Goal: Check status: Check status

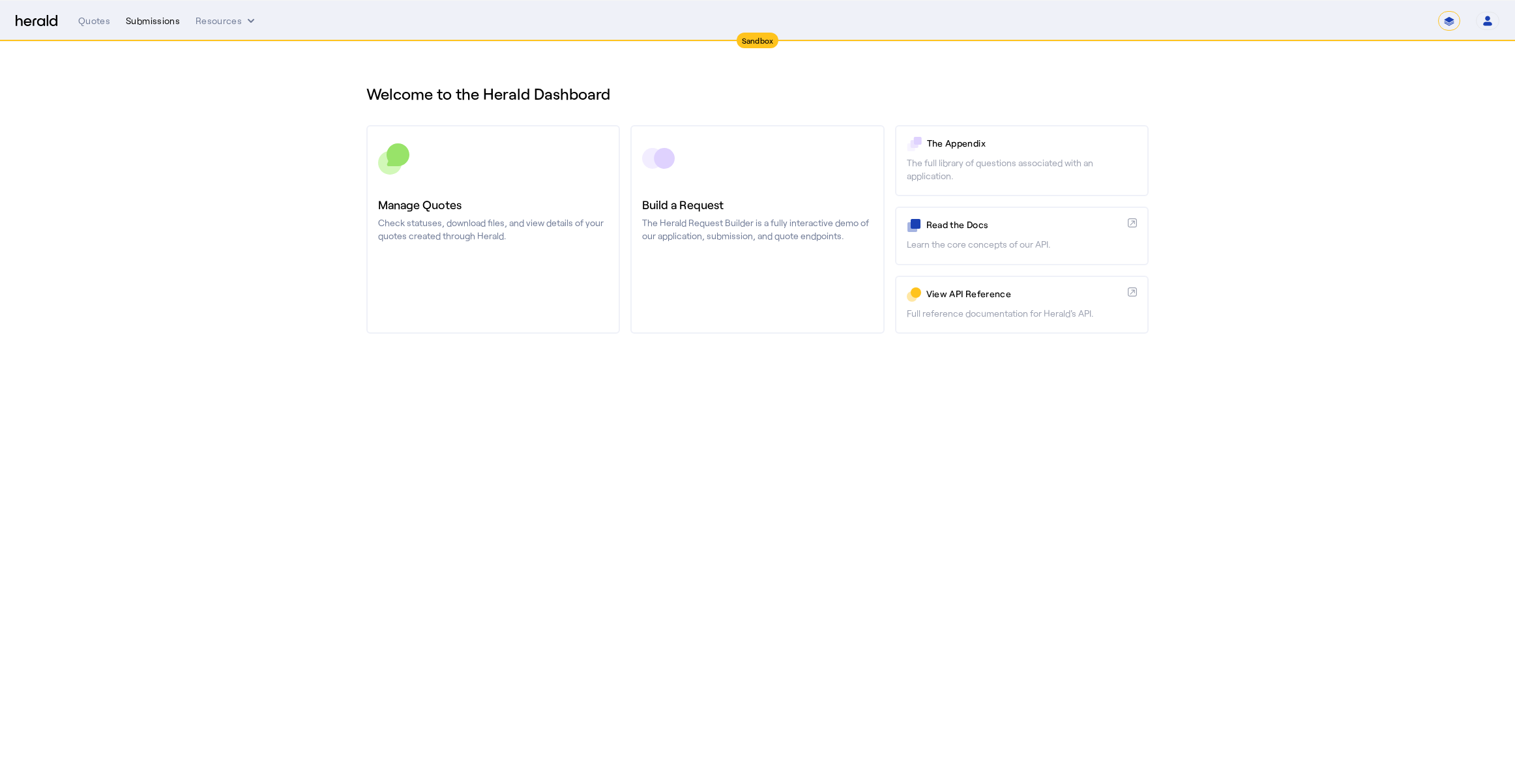
click at [165, 18] on div "Submissions" at bounding box center [153, 21] width 54 height 13
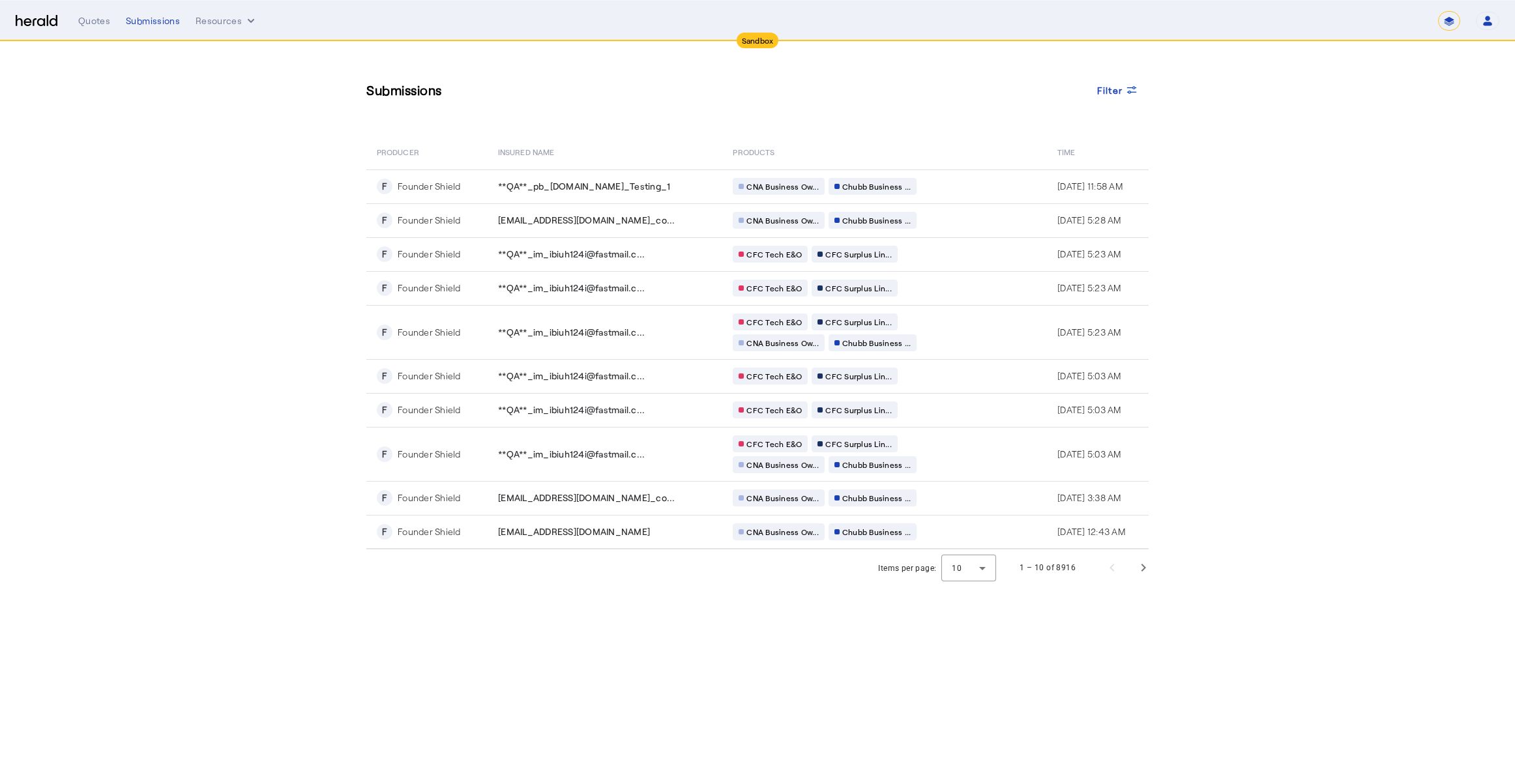
click at [171, 197] on section "Submissions Filter PRODUCER Insured Name PRODUCTS Time F Founder Shield **QA**_…" at bounding box center [757, 313] width 1515 height 544
click at [1454, 19] on select "**********" at bounding box center [1449, 21] width 22 height 20
select select "**********"
click at [1438, 11] on select "**********" at bounding box center [1449, 21] width 22 height 20
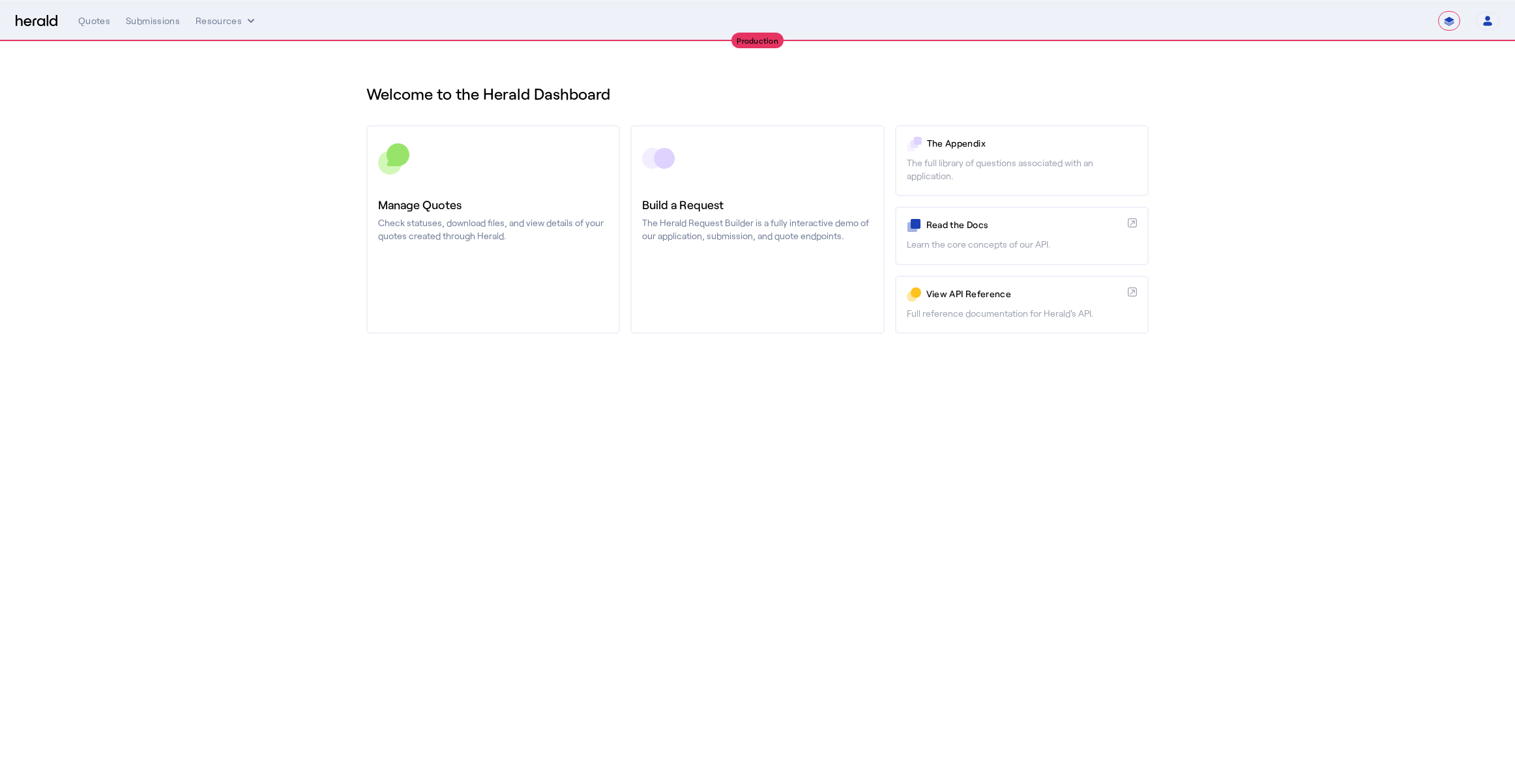
click at [769, 432] on body "**********" at bounding box center [757, 392] width 1515 height 784
click at [164, 13] on div "**********" at bounding box center [789, 21] width 1421 height 20
click at [159, 20] on div "Submissions" at bounding box center [153, 21] width 54 height 13
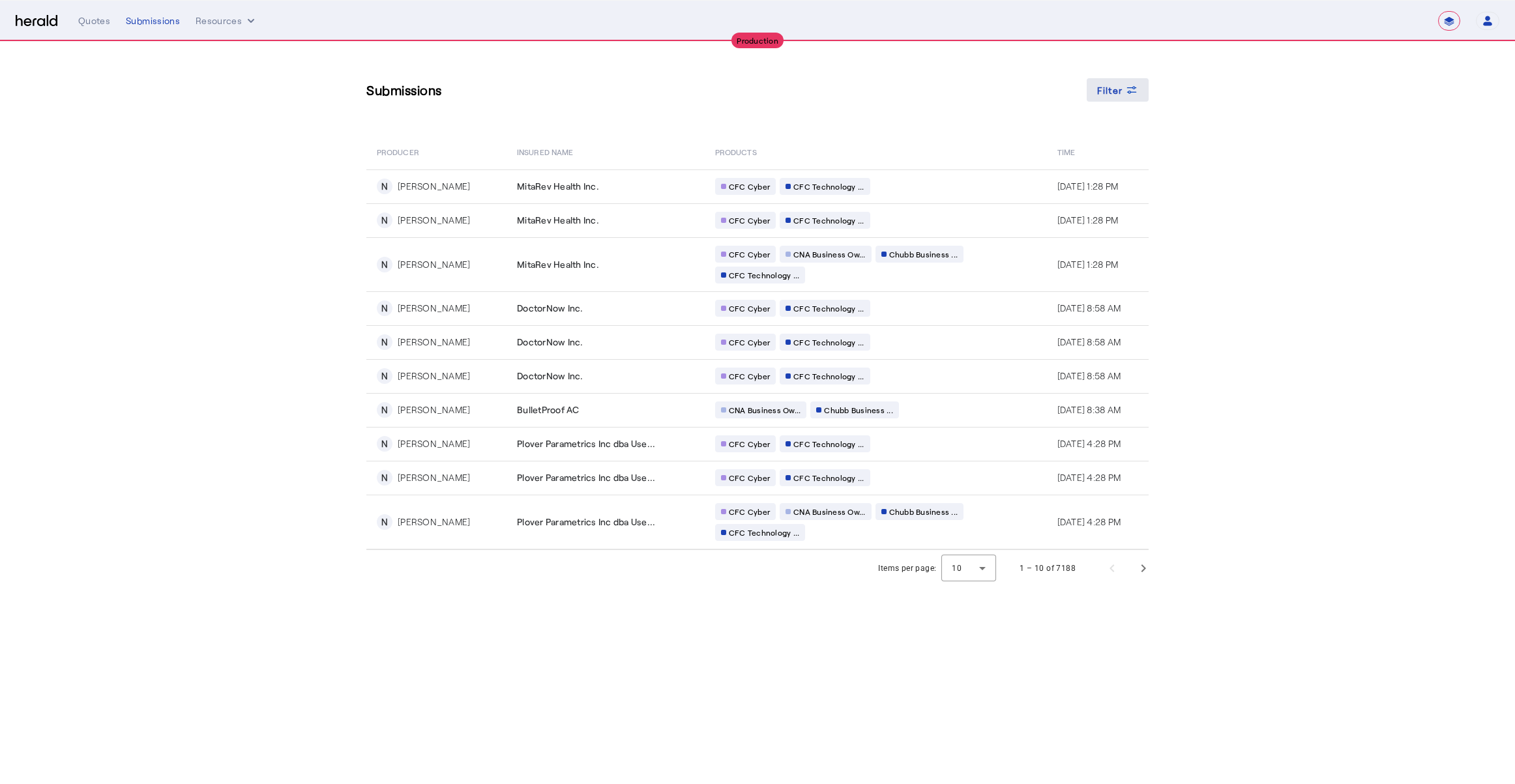
click at [1129, 91] on icon at bounding box center [1132, 92] width 10 height 3
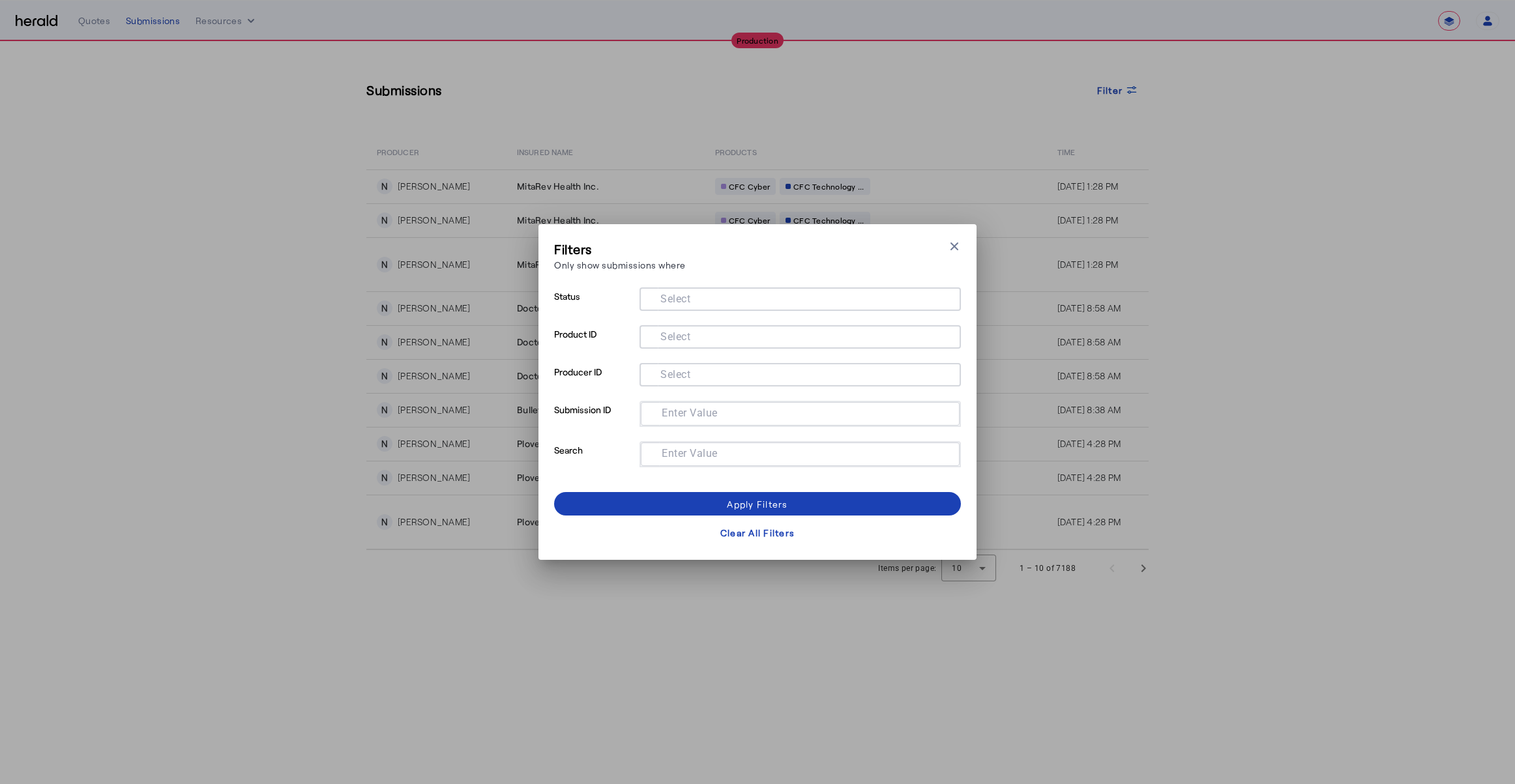
click at [674, 331] on mat-label "Select" at bounding box center [676, 336] width 30 height 13
click at [674, 331] on input "Select" at bounding box center [797, 336] width 295 height 16
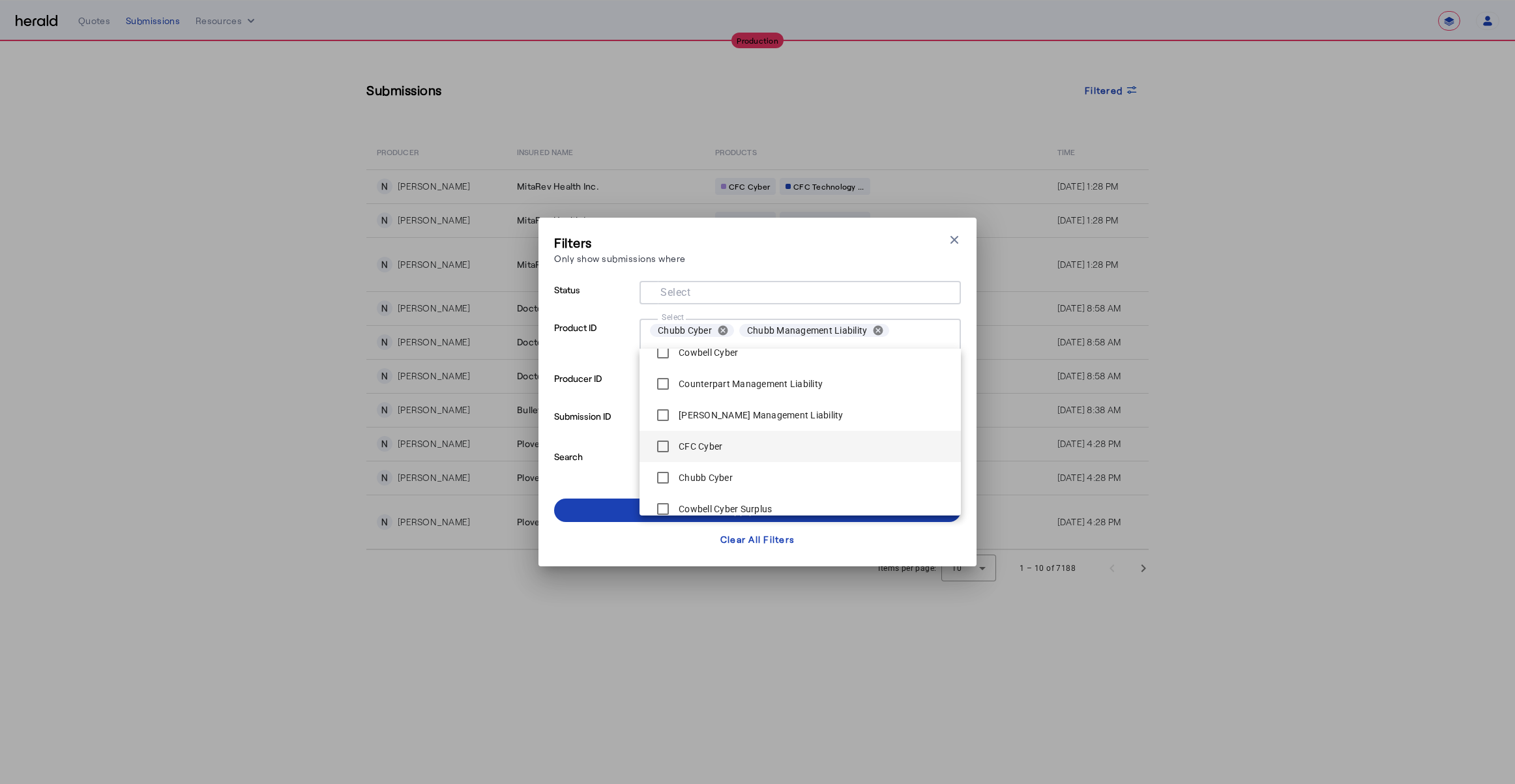
scroll to position [85, 0]
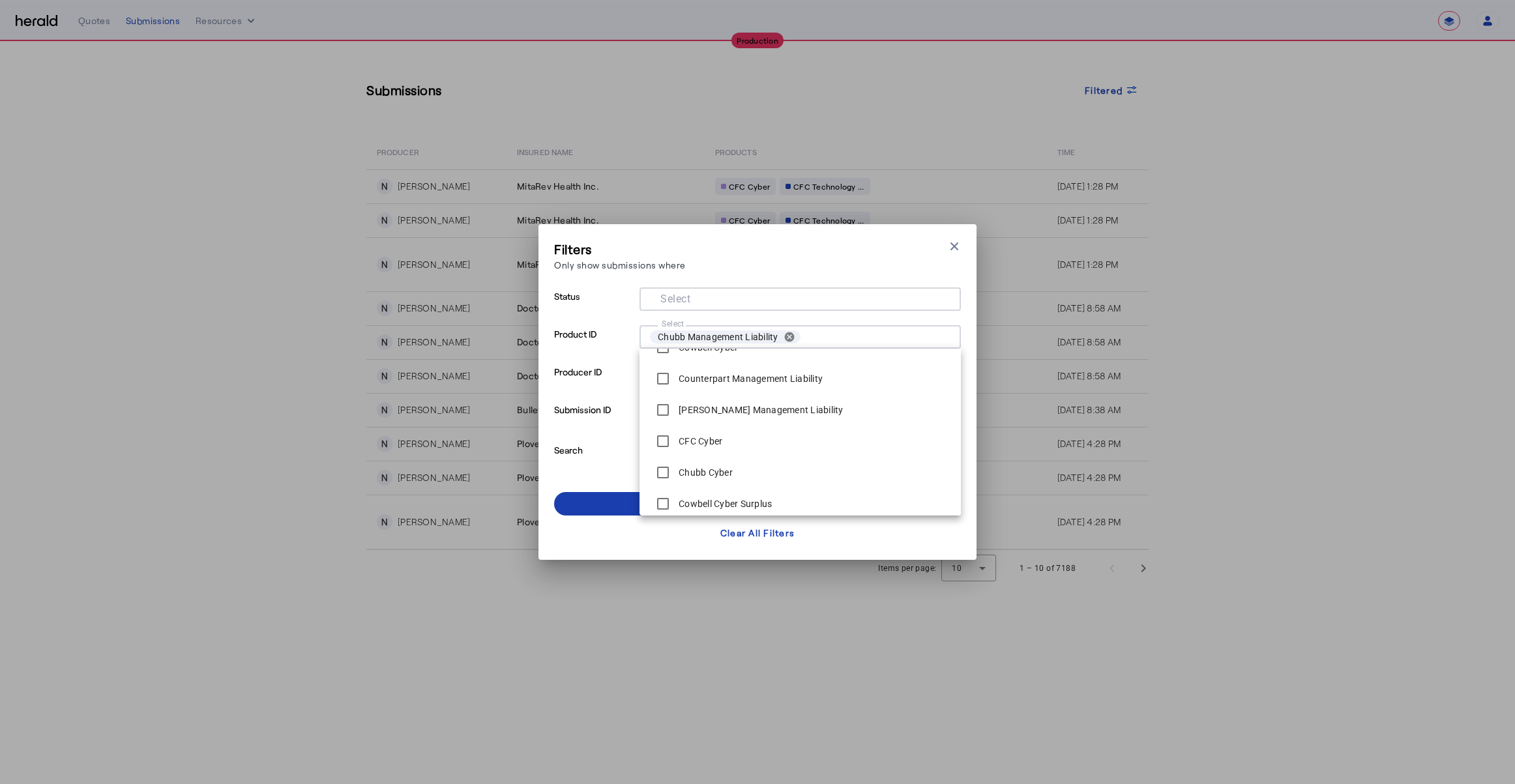
click at [589, 515] on span at bounding box center [758, 504] width 407 height 32
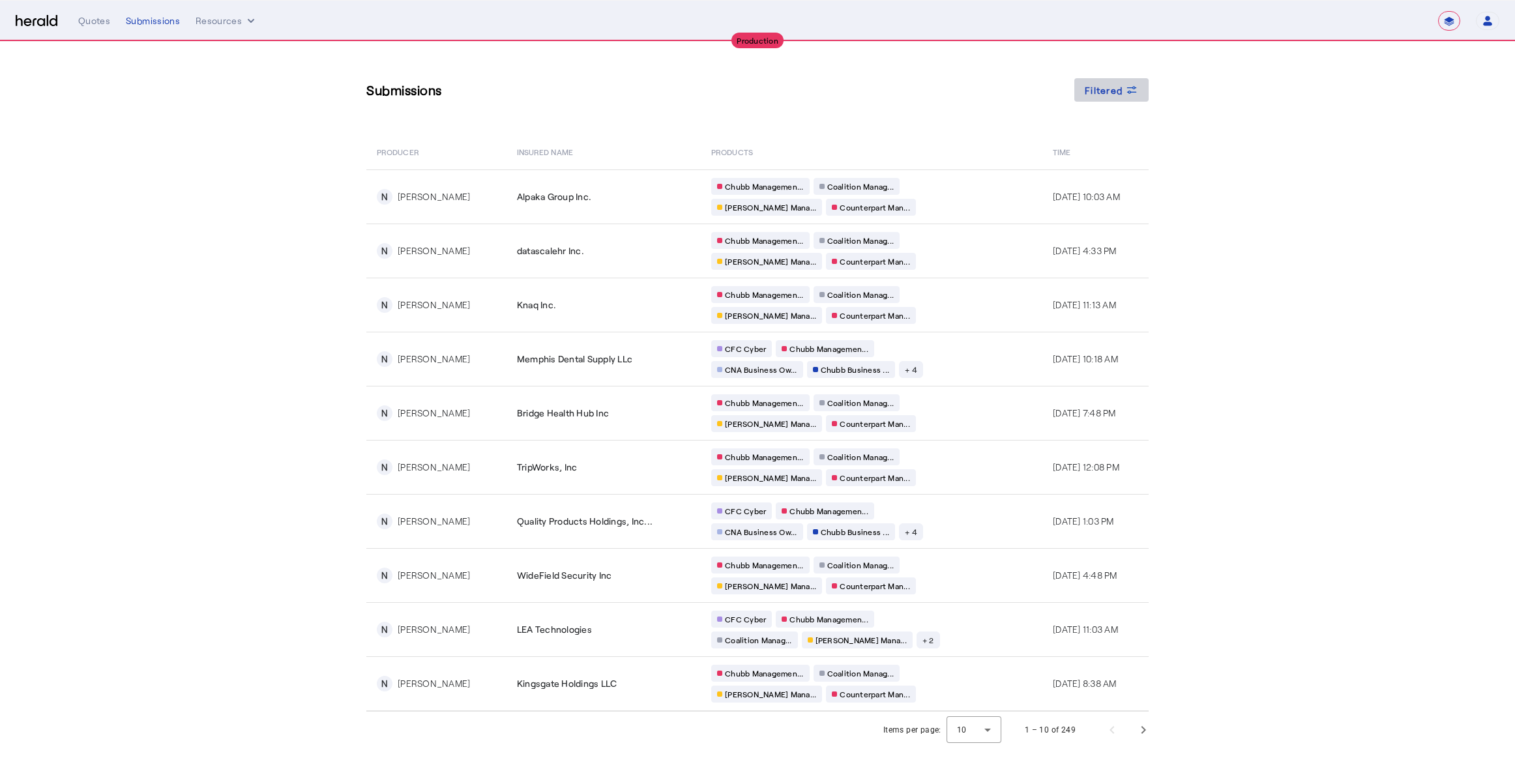
click at [1121, 90] on span "Filtered" at bounding box center [1103, 90] width 38 height 14
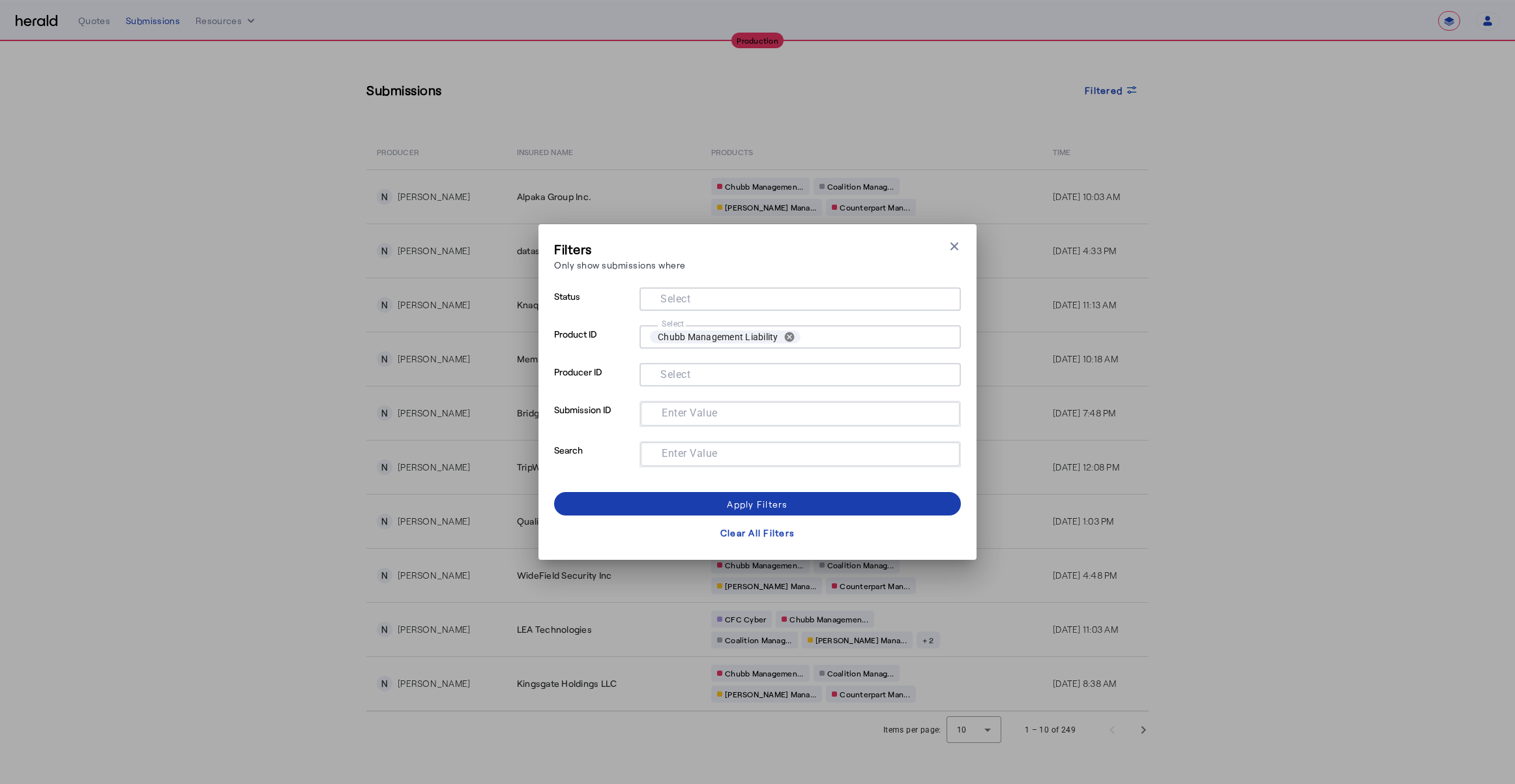
click at [691, 501] on span at bounding box center [758, 504] width 407 height 32
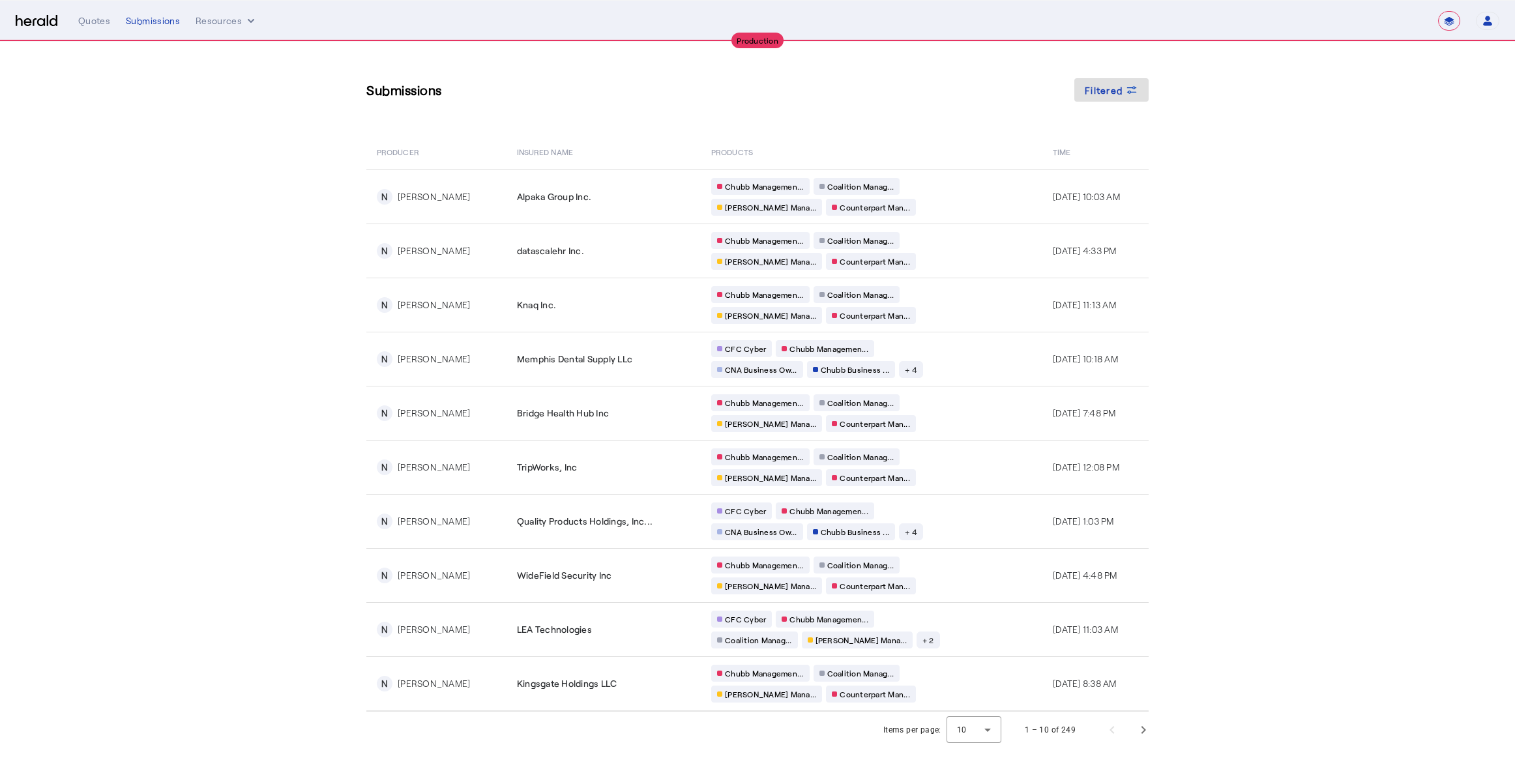
click at [223, 311] on section "Submissions Filtered PRODUCER Insured Name PRODUCTS Time N [PERSON_NAME] Alpaka…" at bounding box center [757, 394] width 1515 height 706
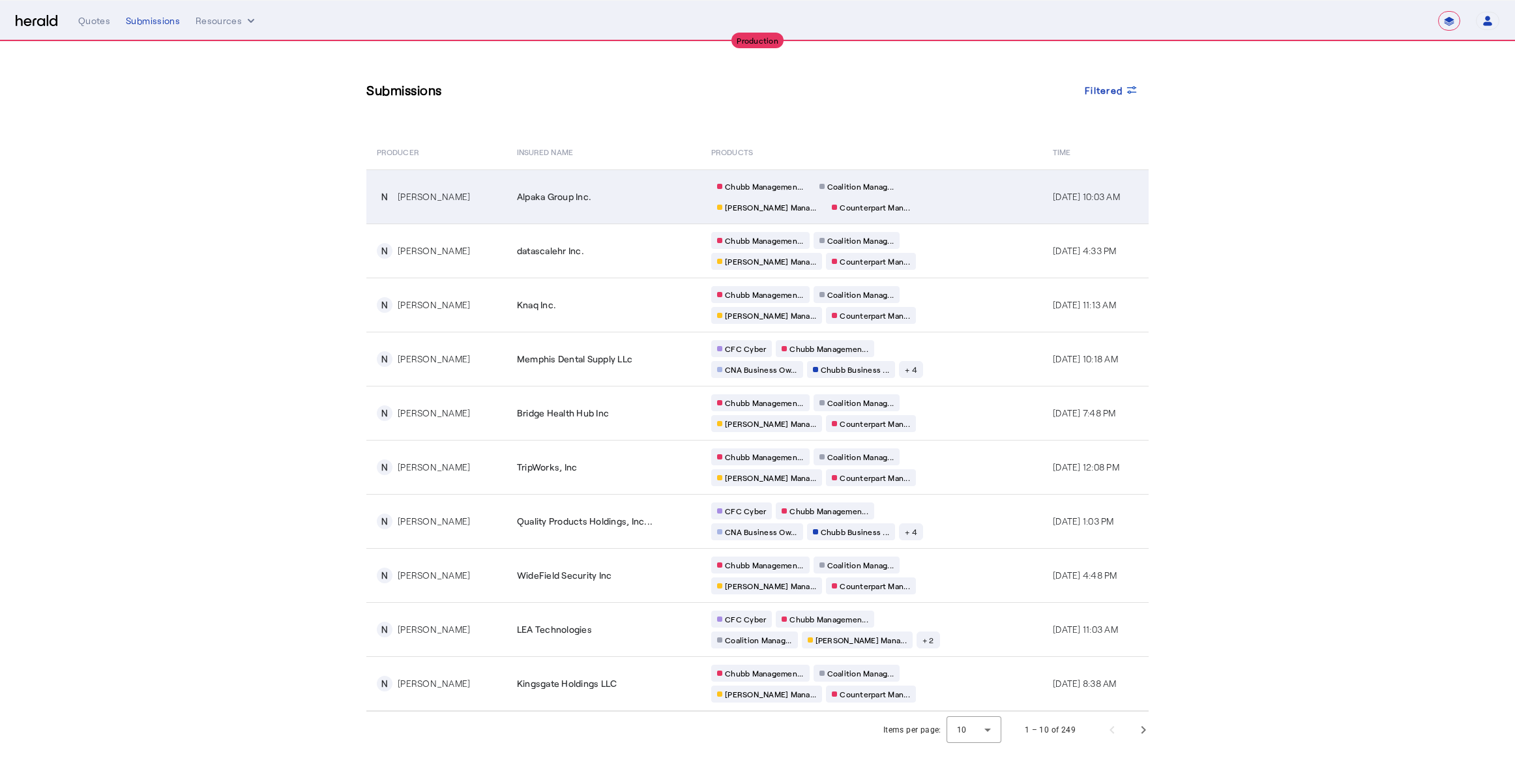
click at [656, 200] on div "Alpaka Group Inc." at bounding box center [606, 197] width 178 height 13
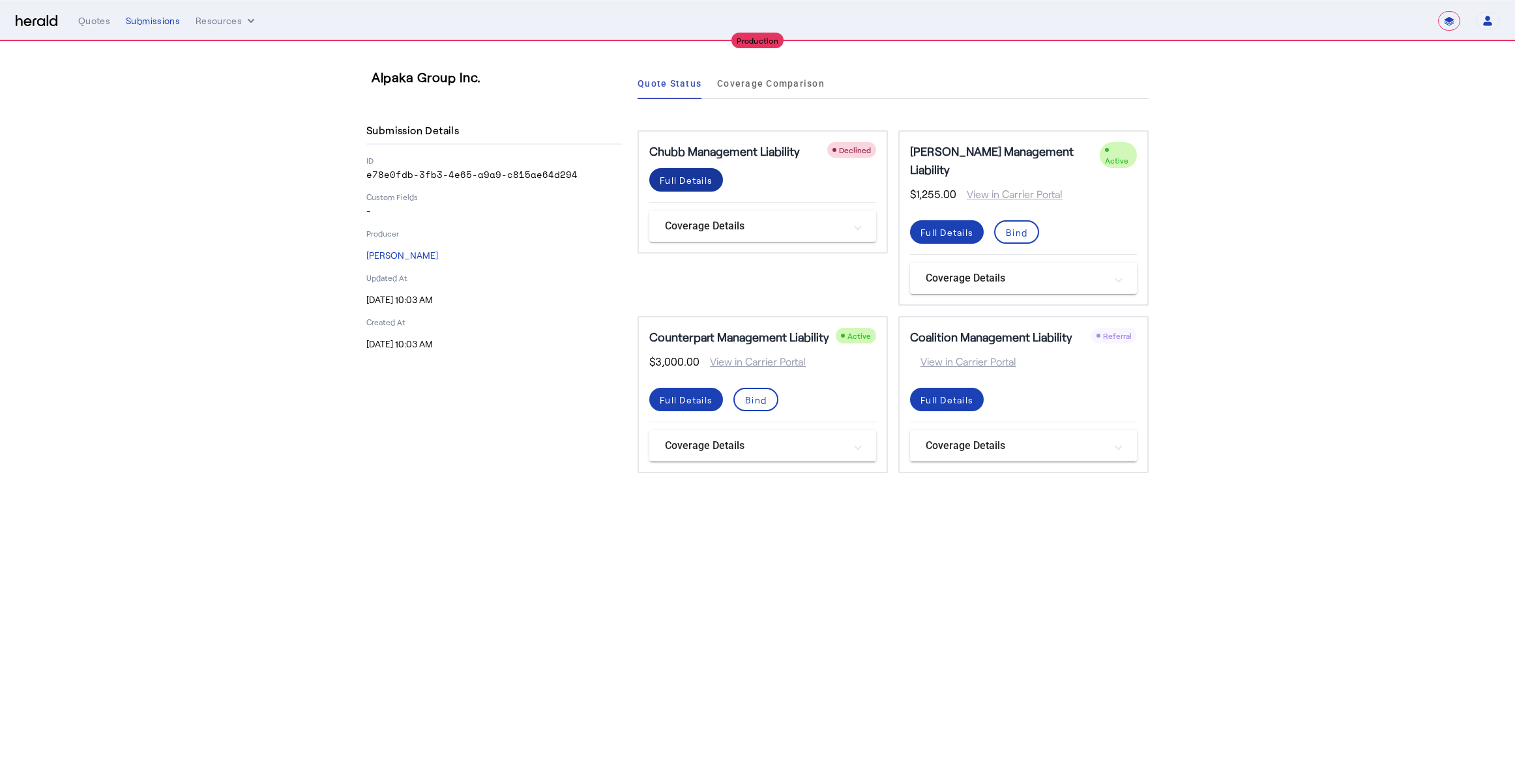
click at [676, 184] on div "Full Details" at bounding box center [686, 180] width 53 height 14
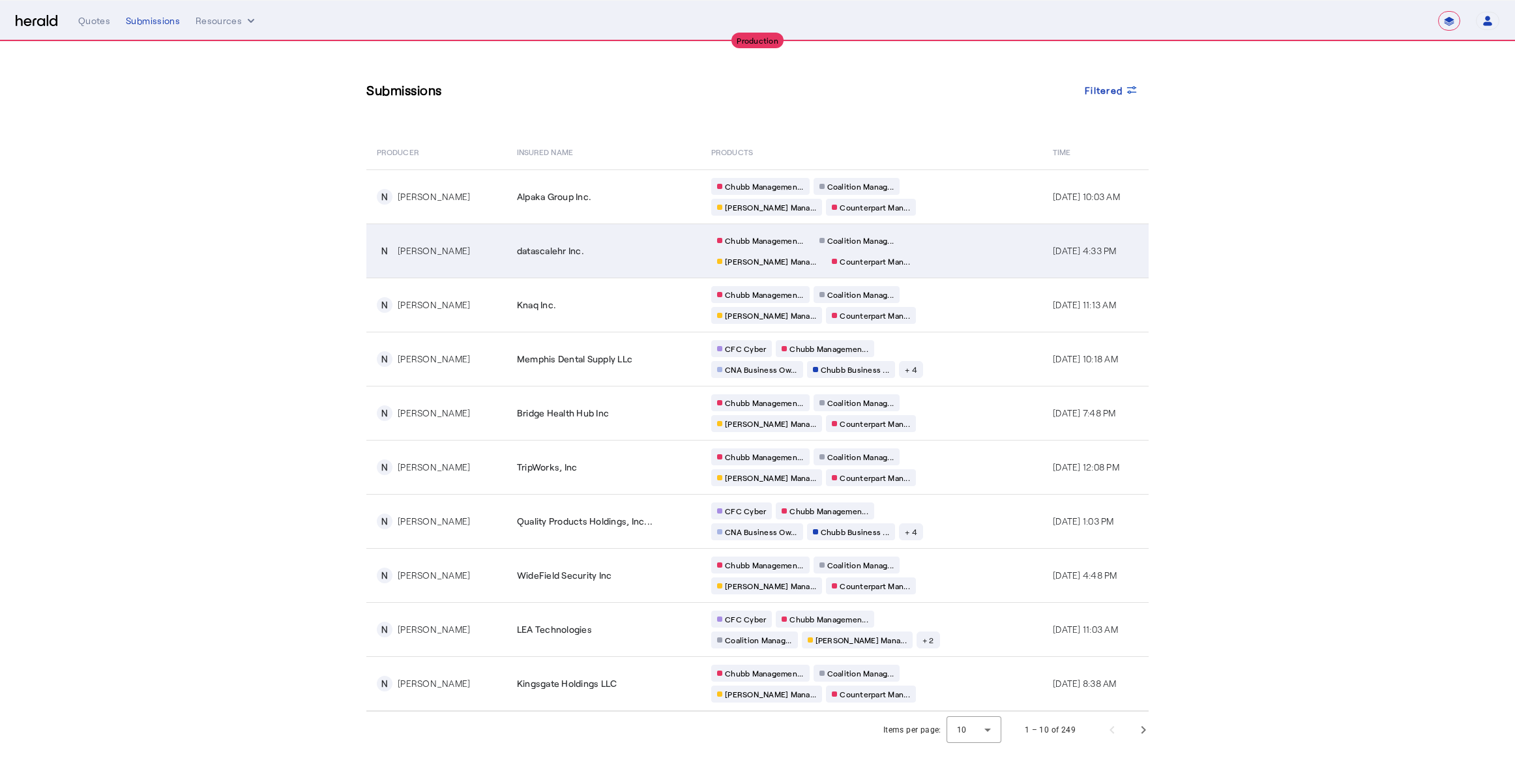
click at [610, 263] on td "datascalehr Inc." at bounding box center [603, 251] width 194 height 54
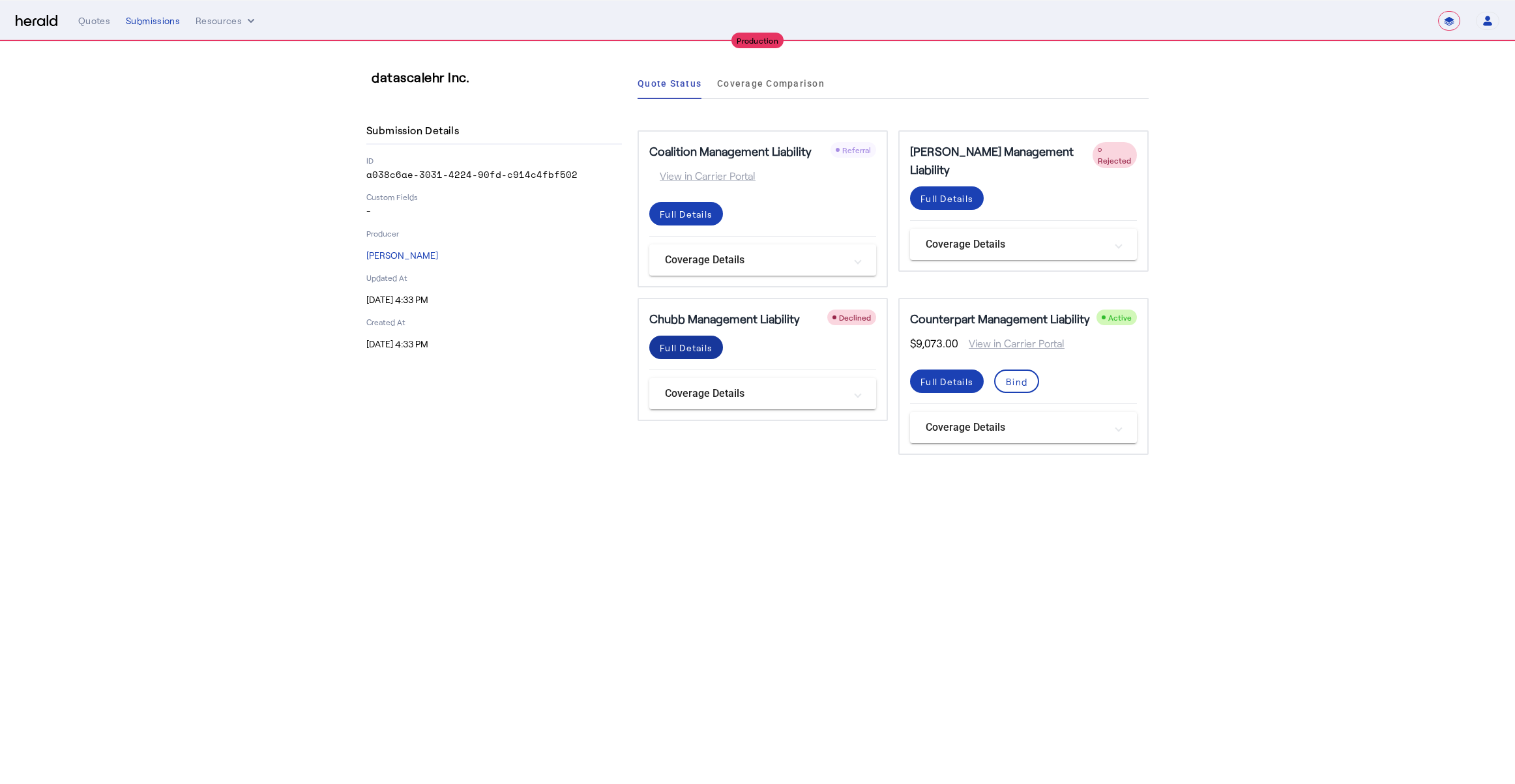
click at [678, 353] on div "Full Details" at bounding box center [686, 348] width 53 height 14
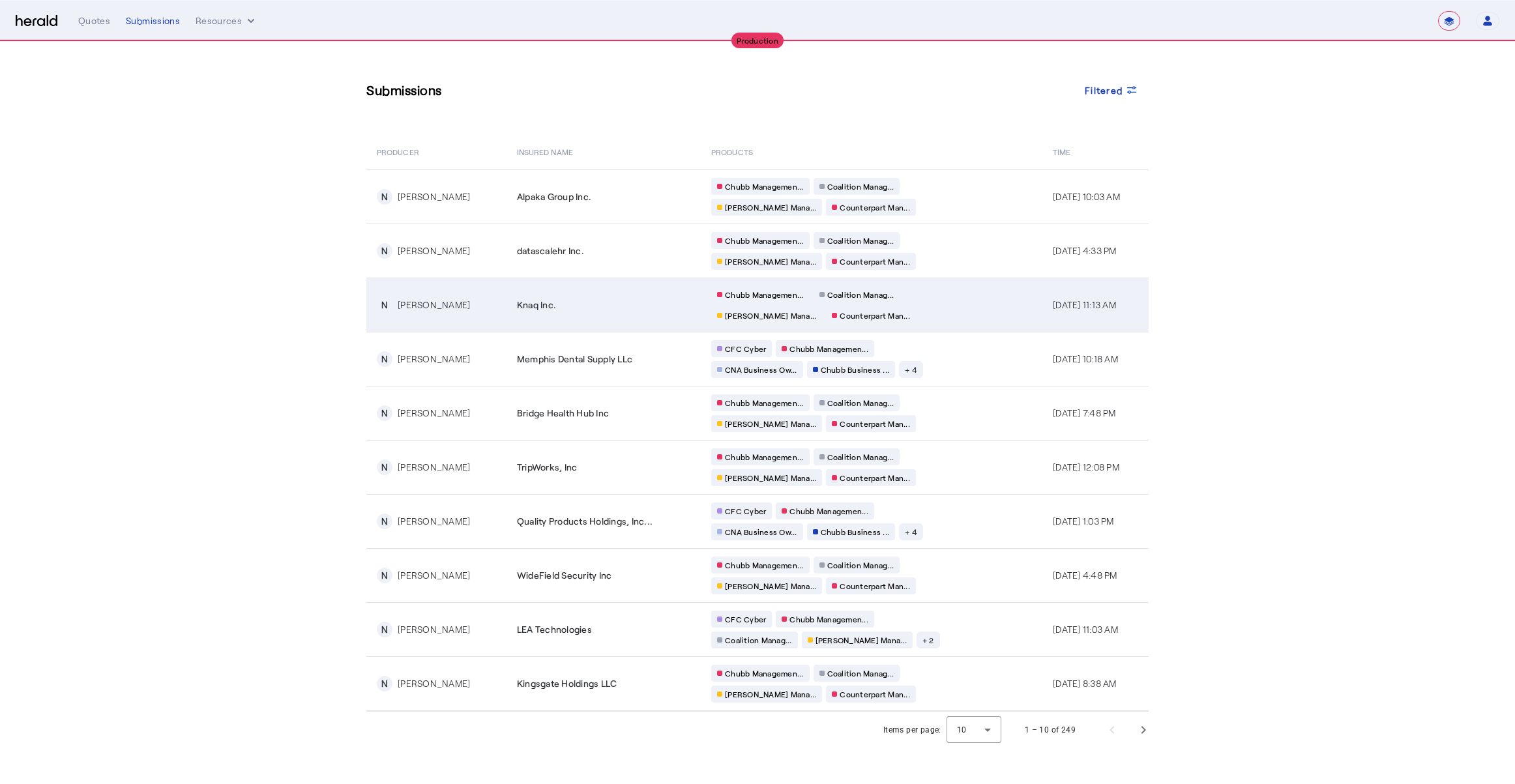
click at [659, 317] on td "Knaq Inc." at bounding box center [603, 305] width 194 height 54
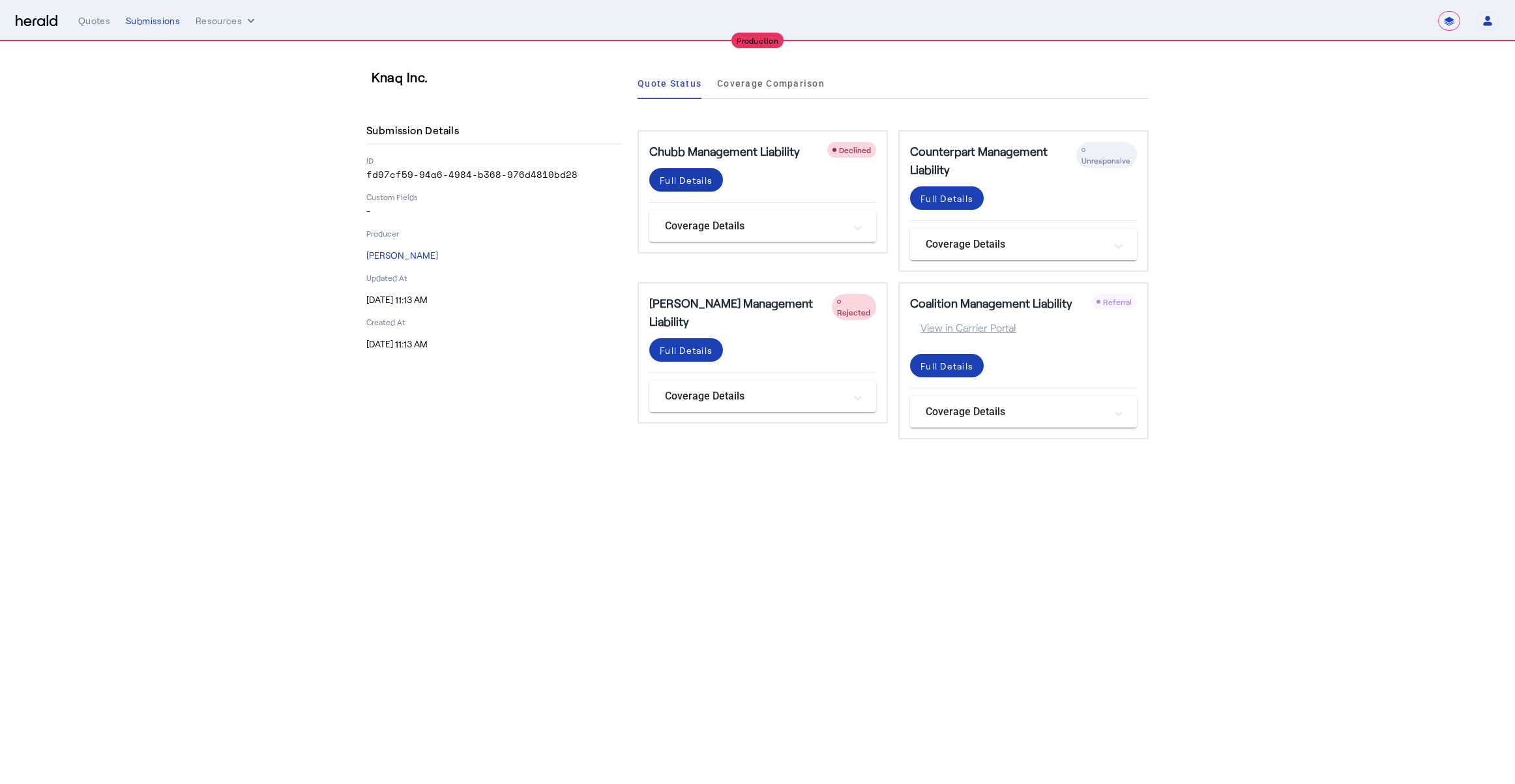
click at [697, 181] on div "Full Details" at bounding box center [686, 180] width 53 height 14
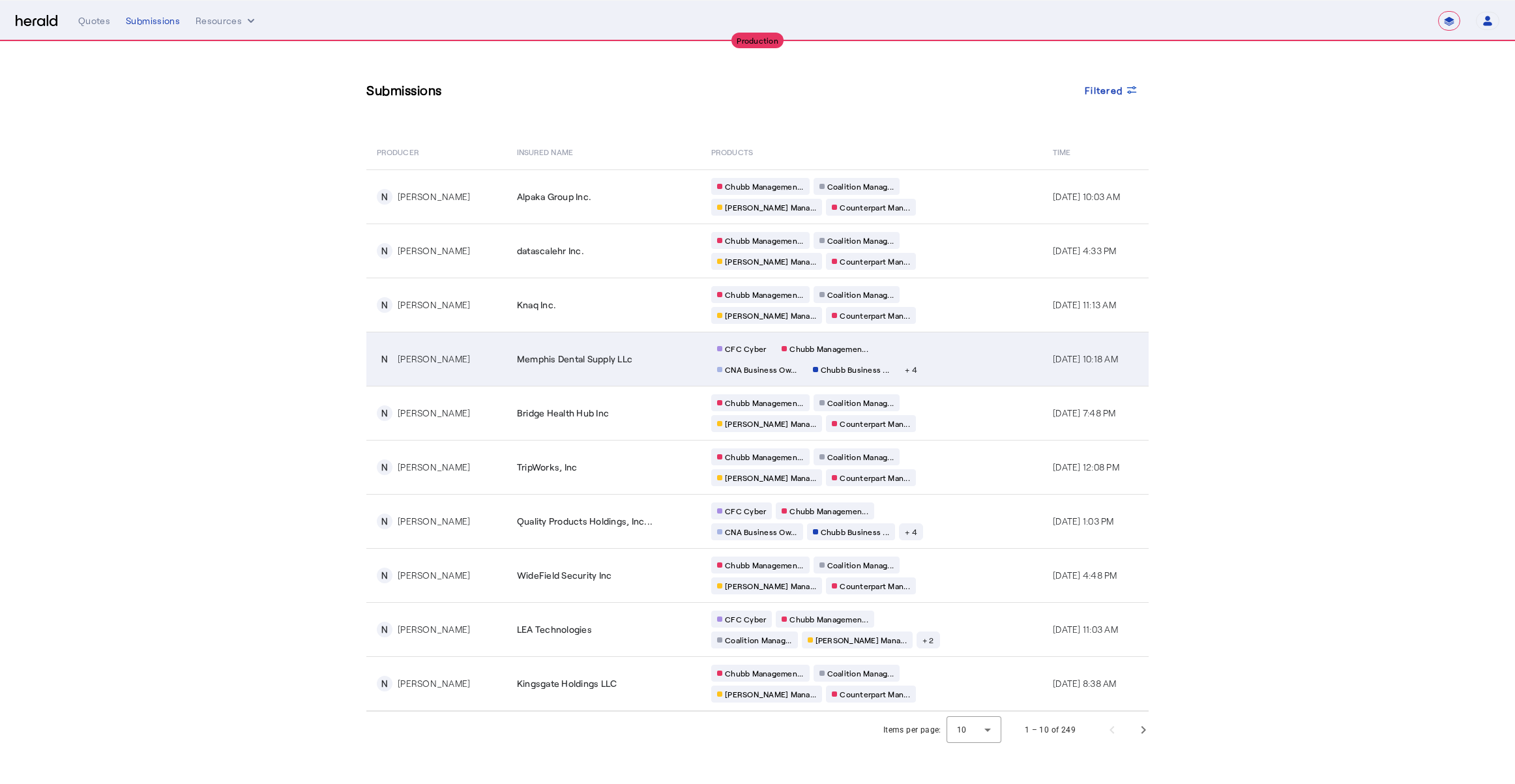
click at [645, 358] on div "Memphis Dental Supply LLc" at bounding box center [606, 359] width 178 height 13
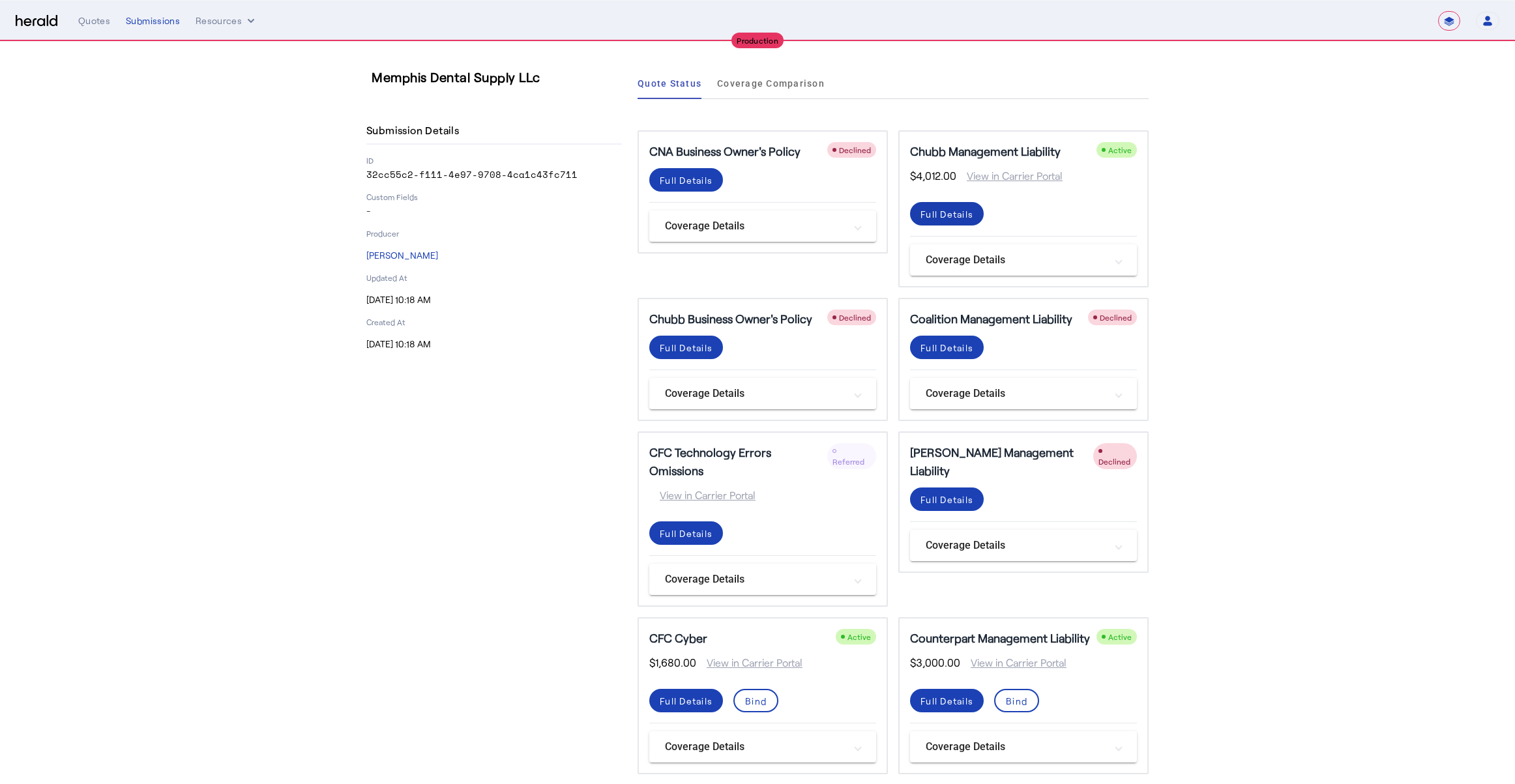
click at [936, 215] on div "Full Details" at bounding box center [947, 214] width 53 height 14
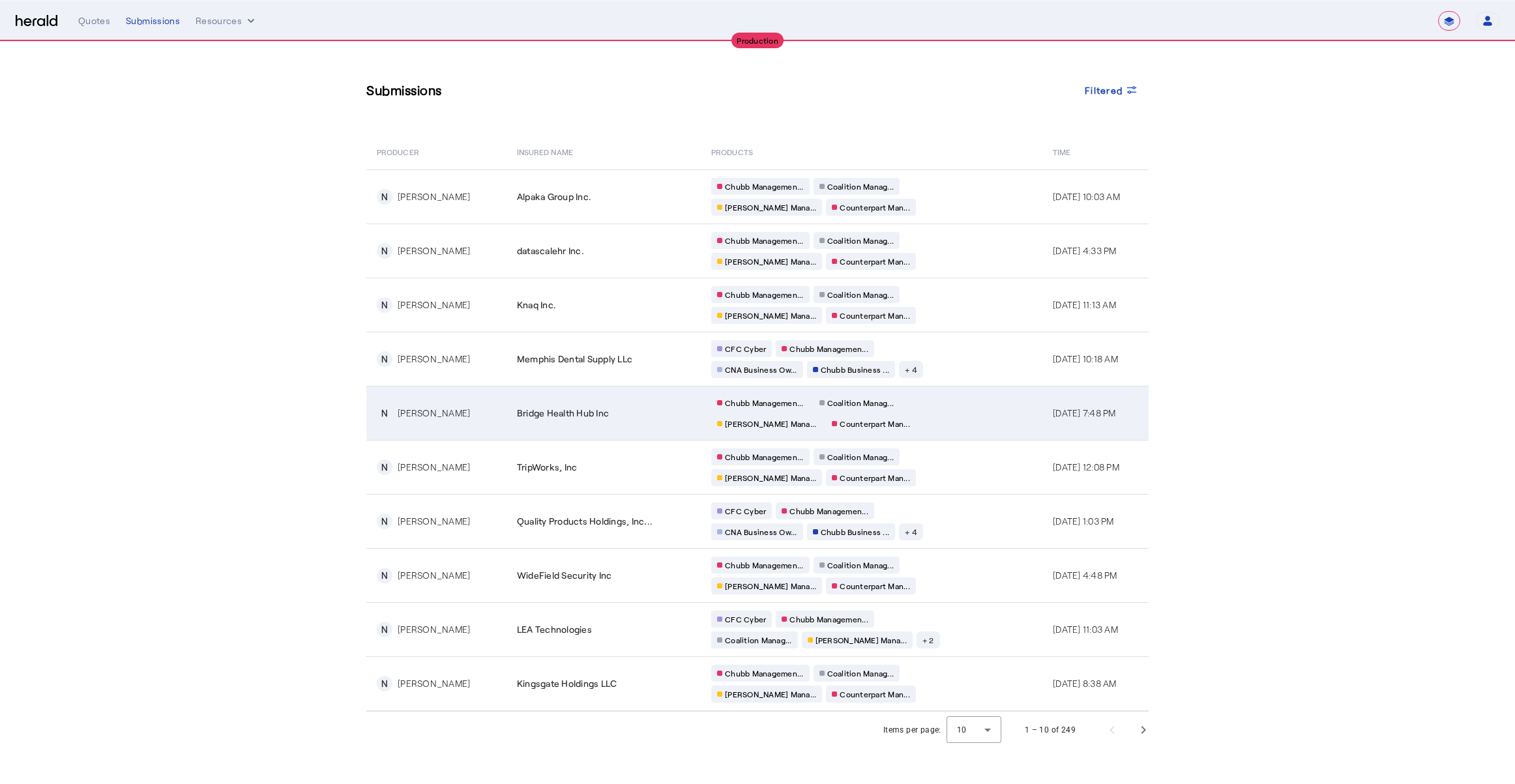
click at [558, 412] on span "Bridge Health Hub Inc" at bounding box center [563, 413] width 92 height 13
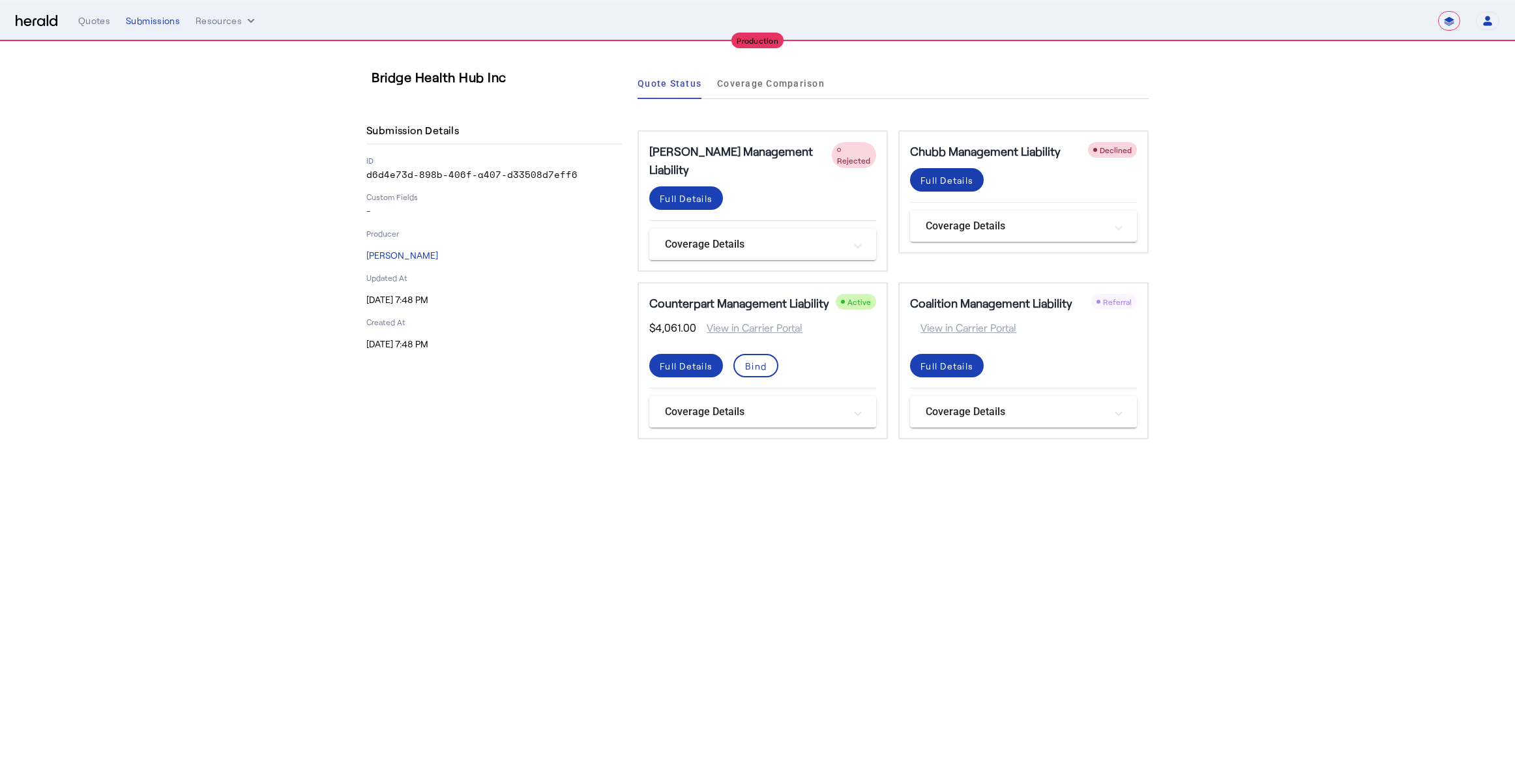
click at [959, 176] on div "Full Details" at bounding box center [947, 180] width 53 height 14
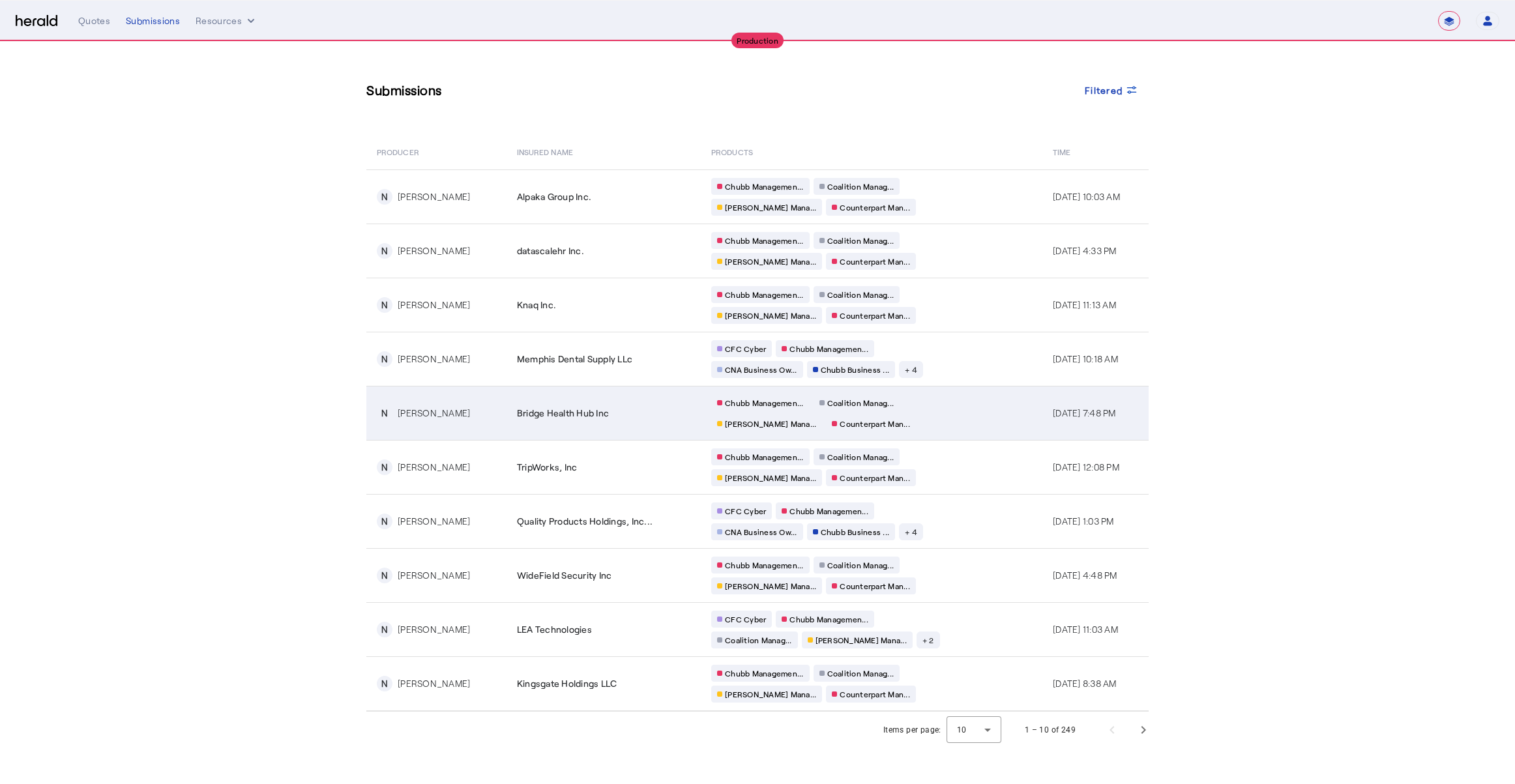
click at [931, 412] on div "Chubb Managemen... Coalition Manag... [PERSON_NAME] Mana... Counterpart Man..." at bounding box center [836, 413] width 250 height 38
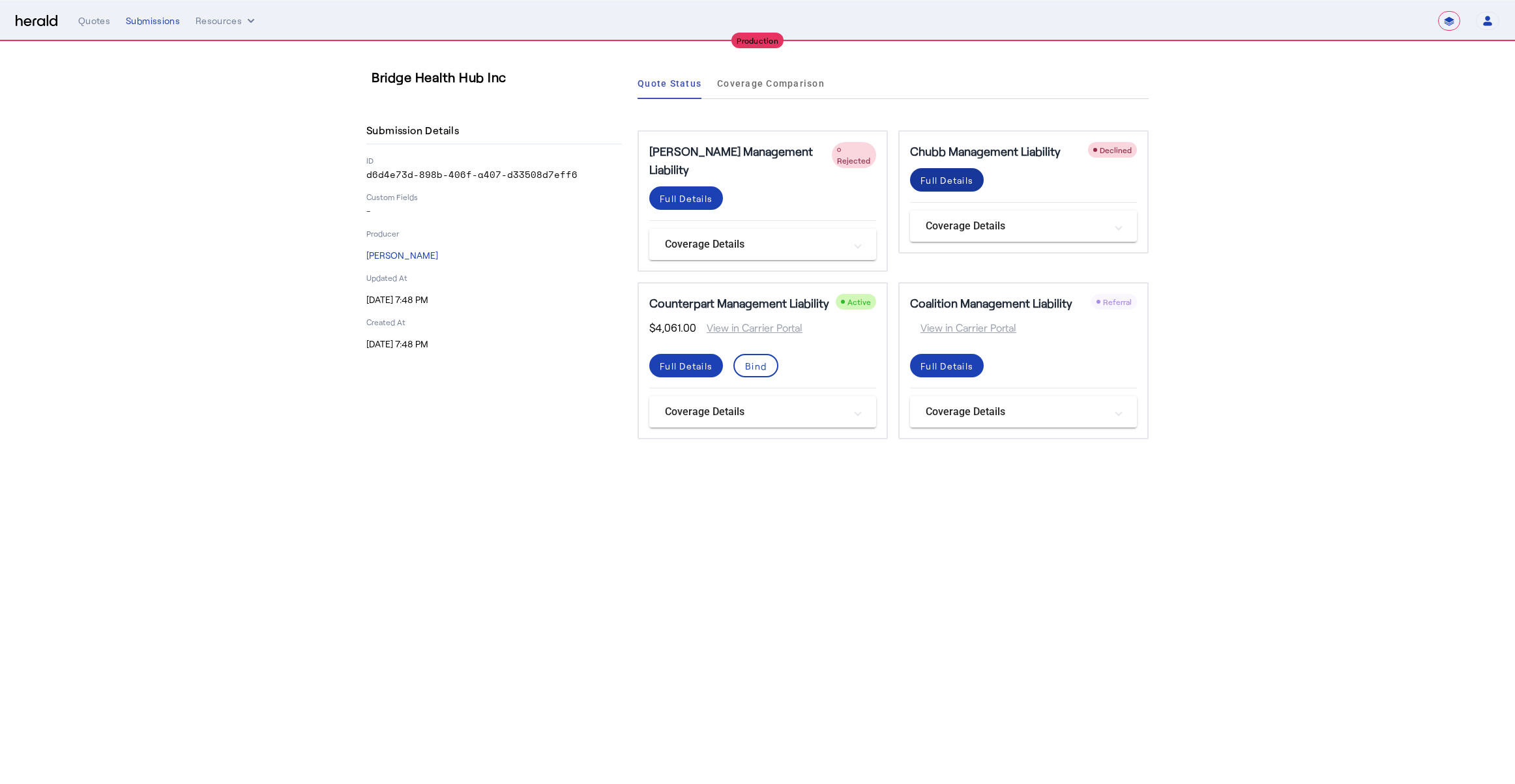
click at [922, 182] on div "Full Details" at bounding box center [947, 180] width 53 height 14
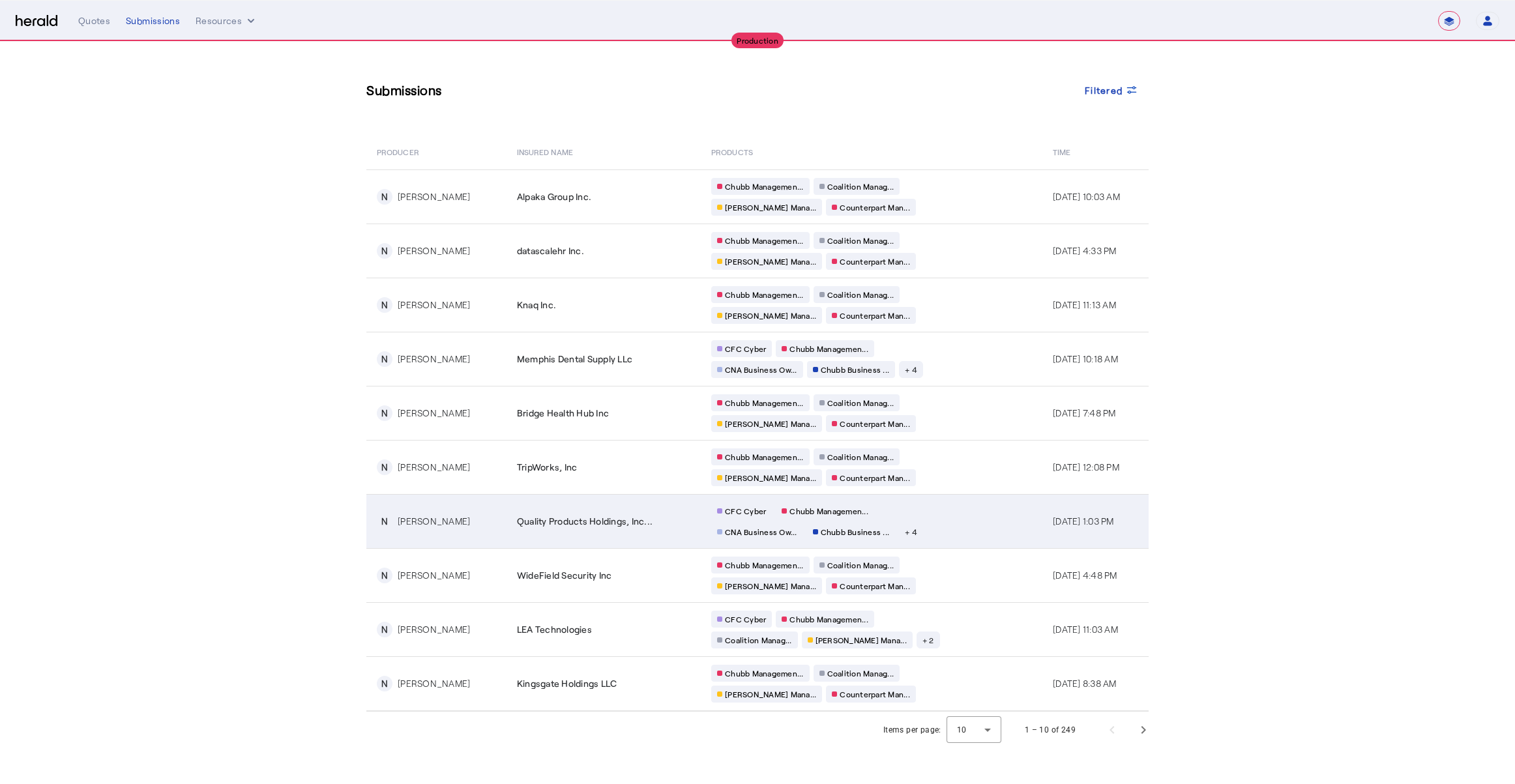
click at [624, 519] on span "Quality Products Holdings, Inc..." at bounding box center [585, 521] width 136 height 13
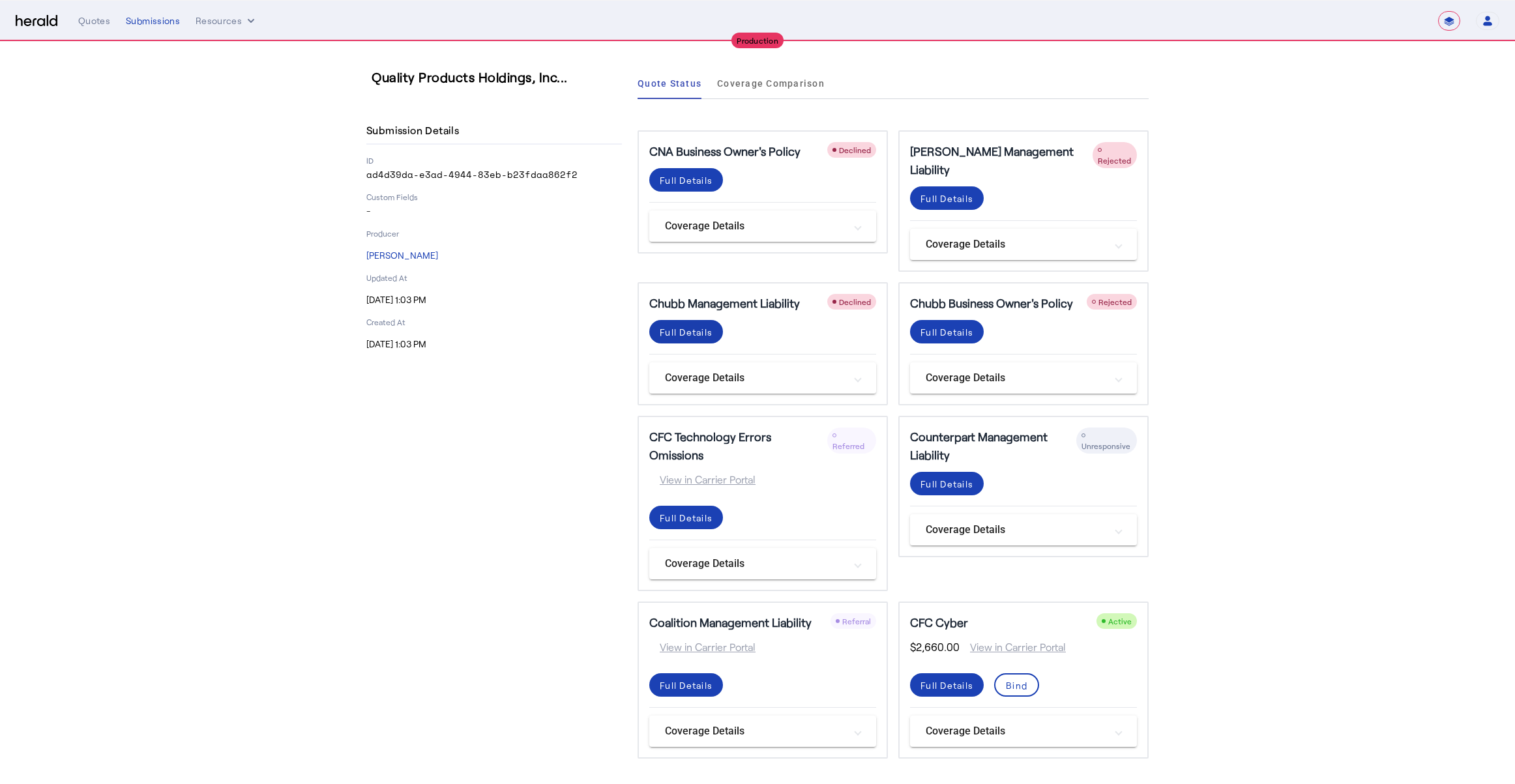
click at [689, 325] on div "Full Details" at bounding box center [686, 332] width 53 height 14
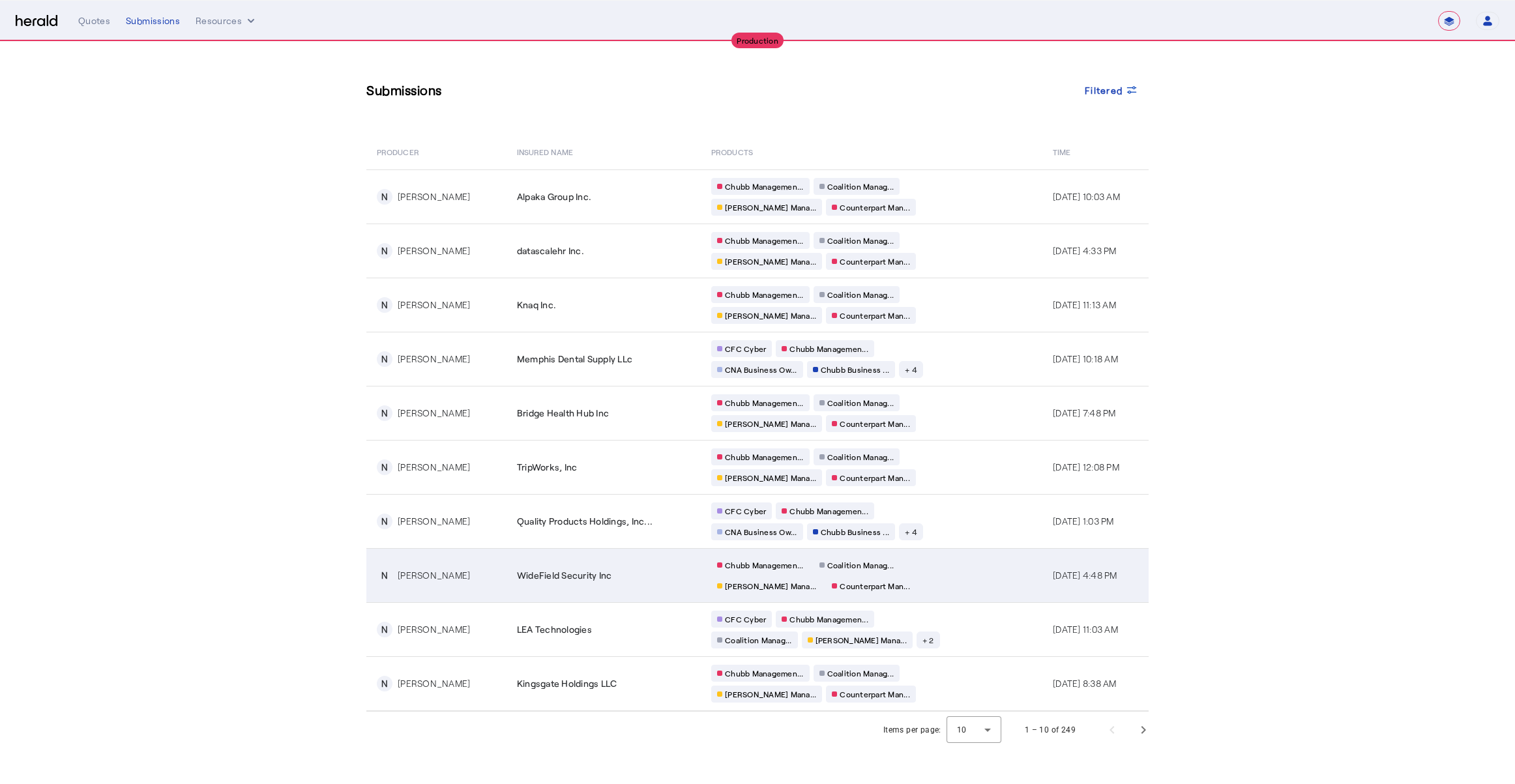
click at [546, 586] on td "WideField Security Inc" at bounding box center [603, 575] width 194 height 54
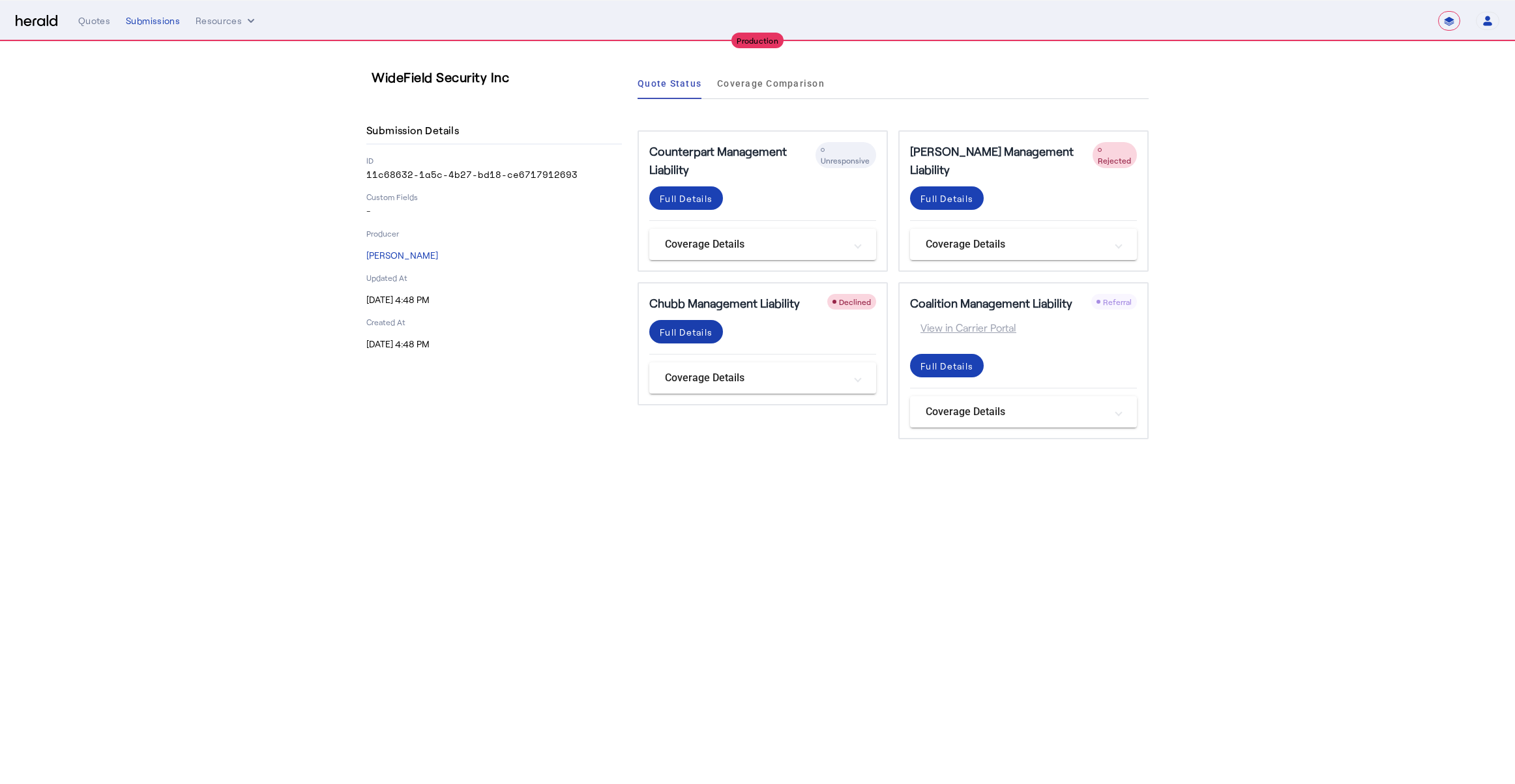
click at [675, 335] on div "Full Details" at bounding box center [686, 332] width 53 height 14
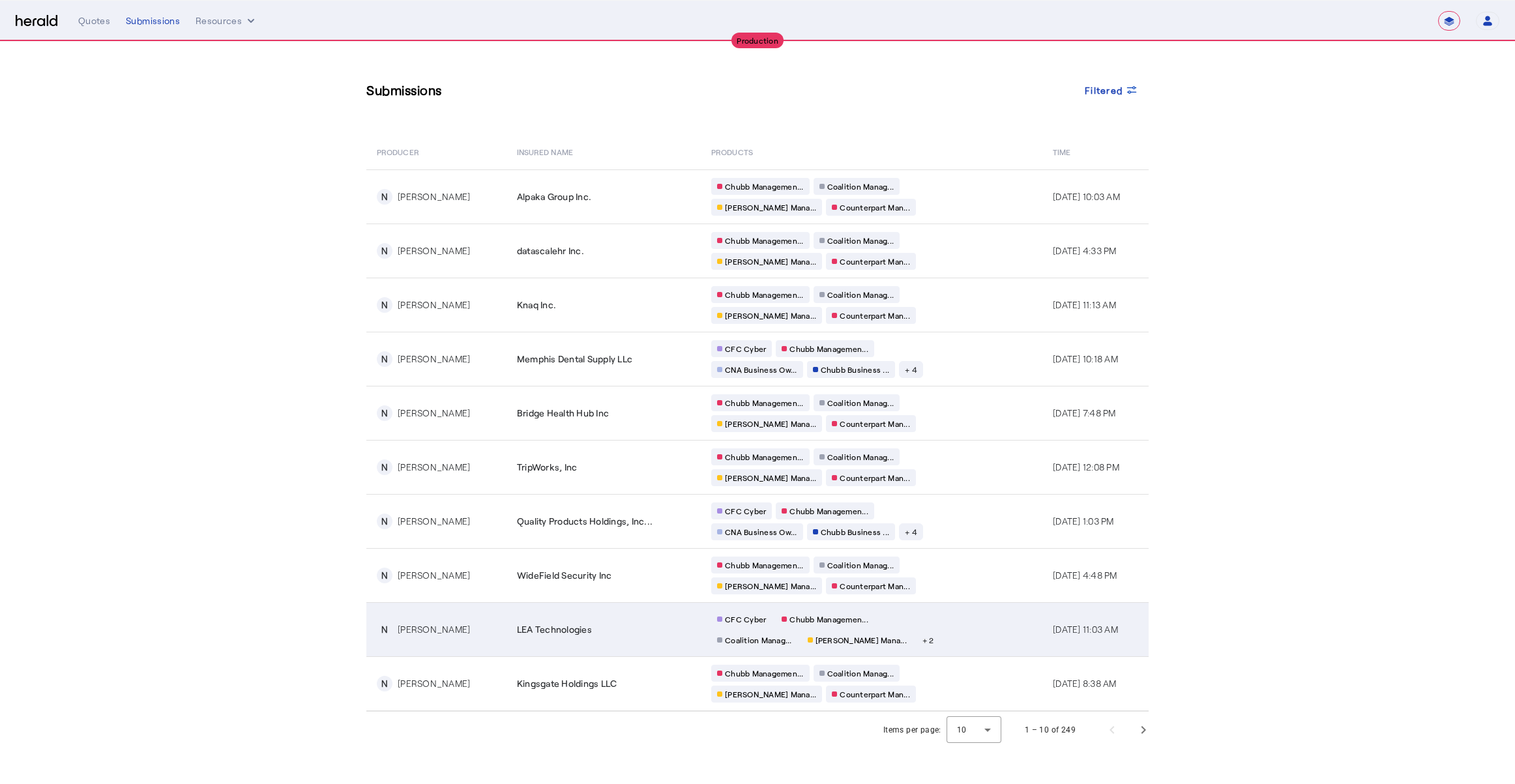
click at [606, 623] on div "LEA Technologies" at bounding box center [606, 629] width 178 height 13
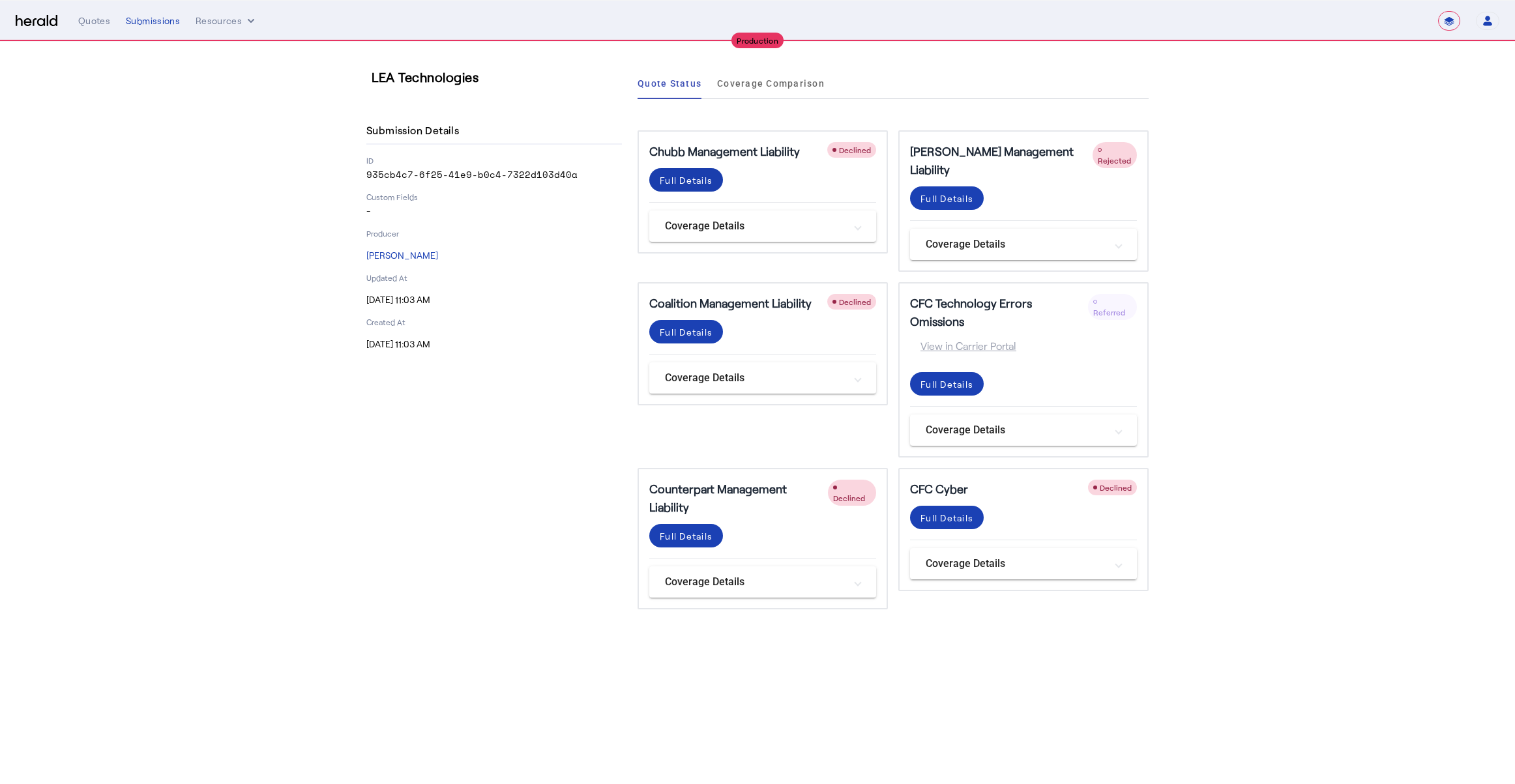
click at [695, 179] on div "Full Details" at bounding box center [686, 180] width 53 height 14
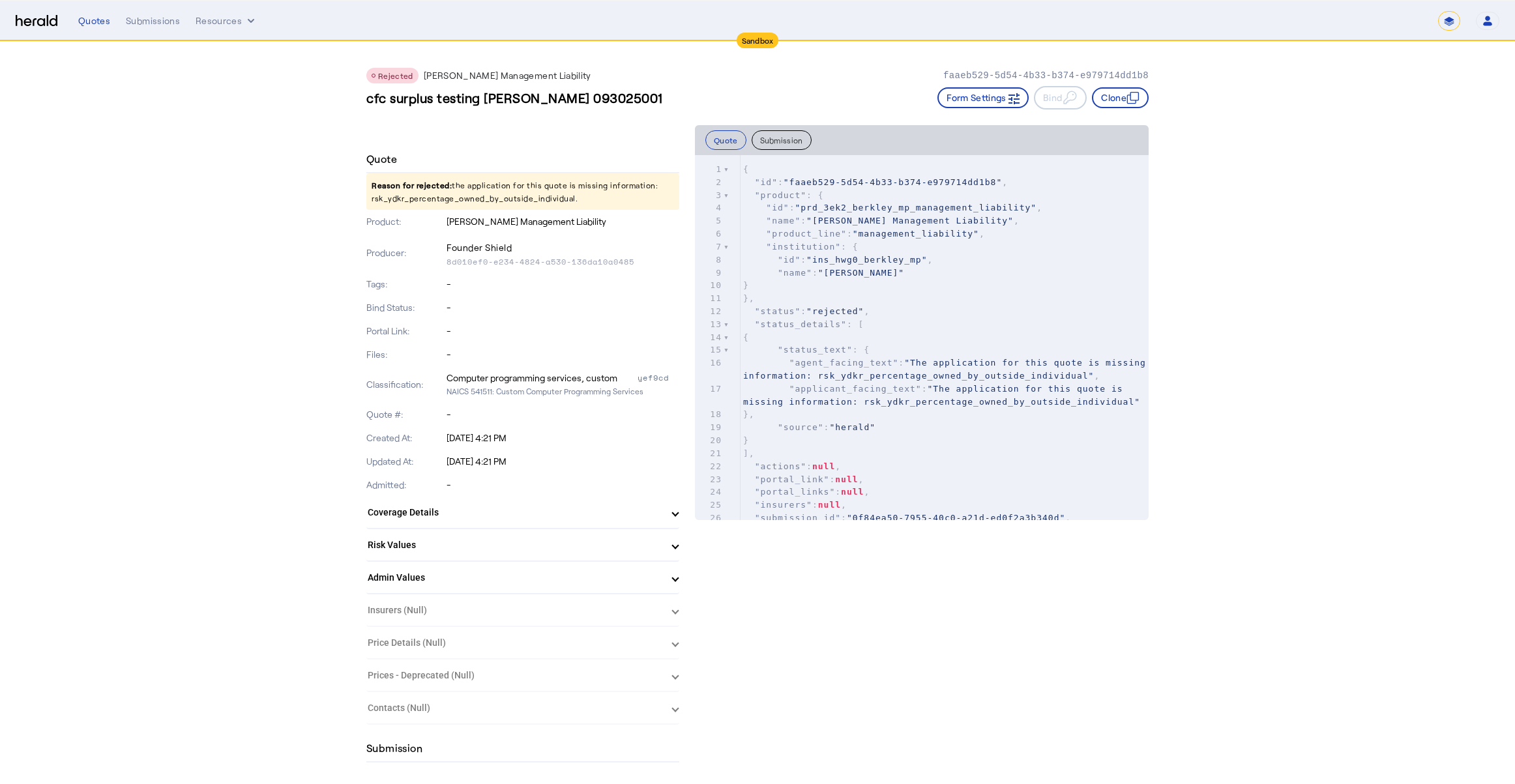
click at [666, 66] on div "Rejected [PERSON_NAME] Management Liability faaeb529-5d54-4b33-b374-e979714dd1b…" at bounding box center [757, 83] width 782 height 84
click at [157, 23] on div "Submissions" at bounding box center [153, 21] width 54 height 13
